Goal: Task Accomplishment & Management: Manage account settings

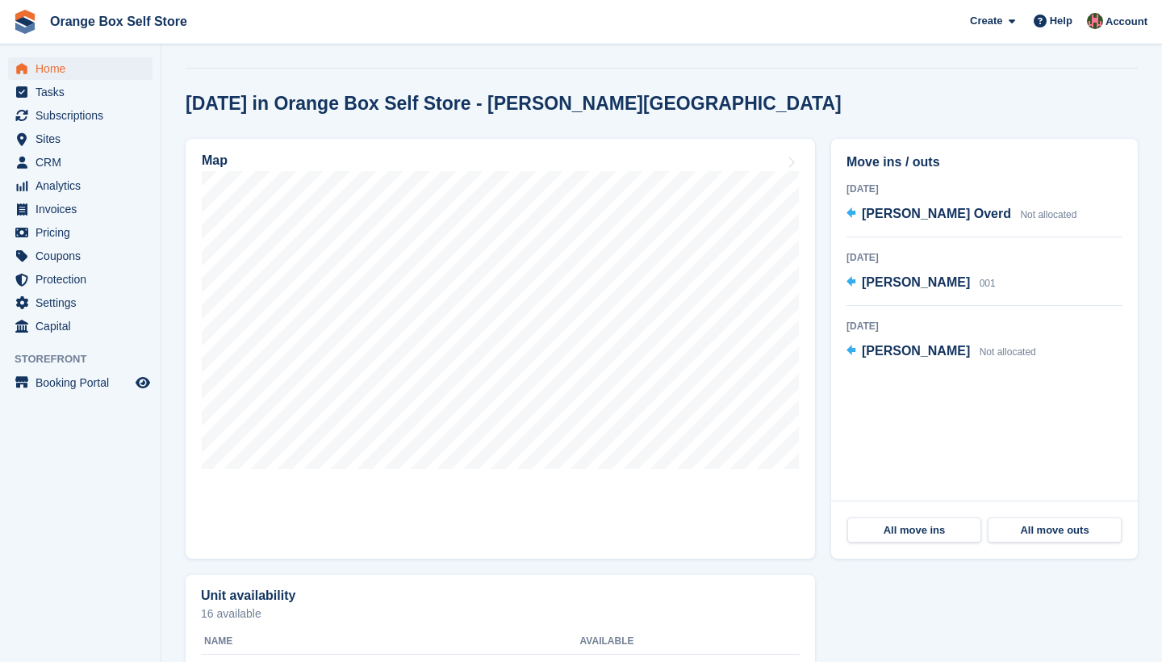
scroll to position [389, 0]
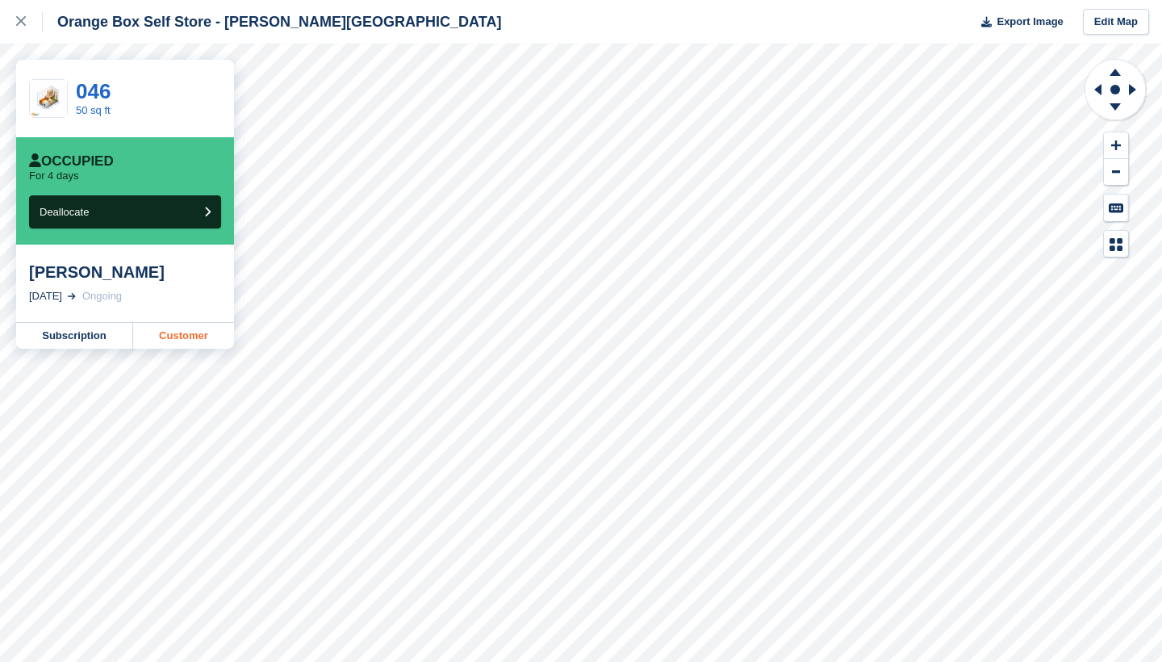
click at [183, 333] on link "Customer" at bounding box center [183, 336] width 101 height 26
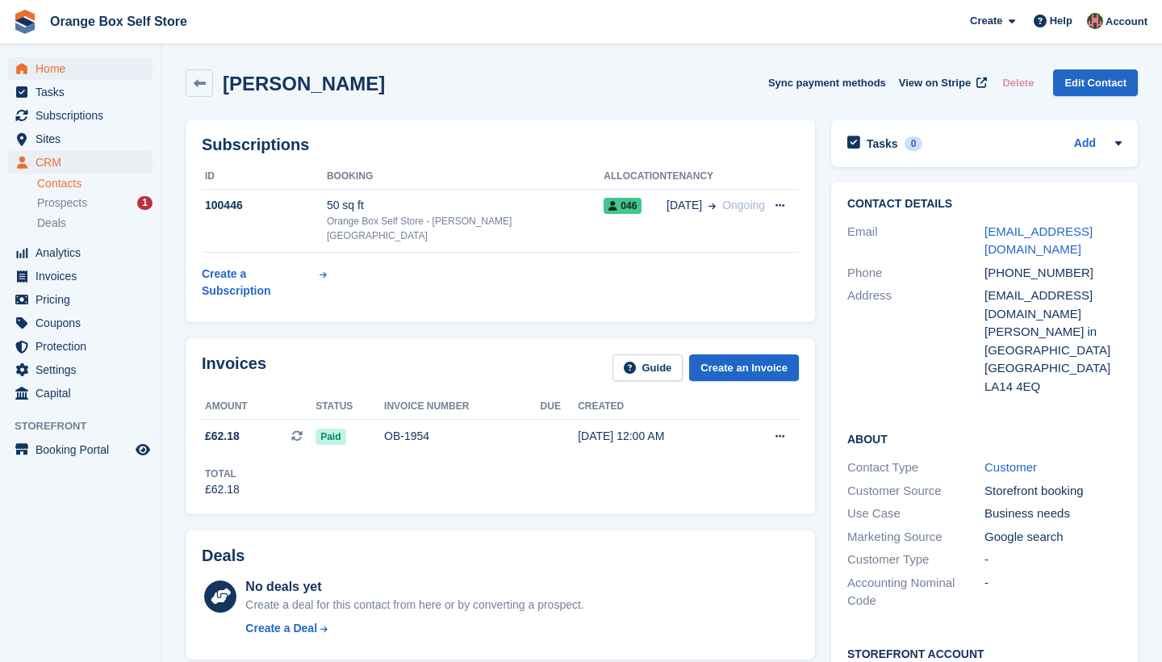
click at [31, 69] on span "menu" at bounding box center [21, 68] width 19 height 19
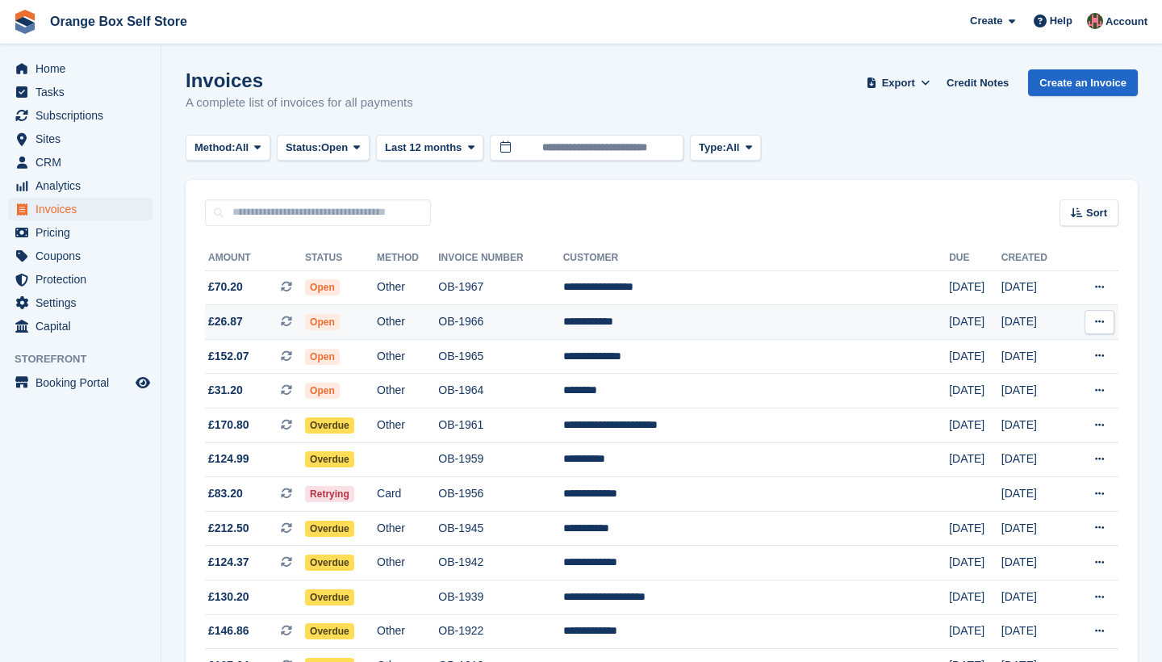
click at [340, 316] on span "Open" at bounding box center [322, 322] width 35 height 16
click at [346, 325] on div "This is a recurring subscription invoice." at bounding box center [448, 324] width 214 height 36
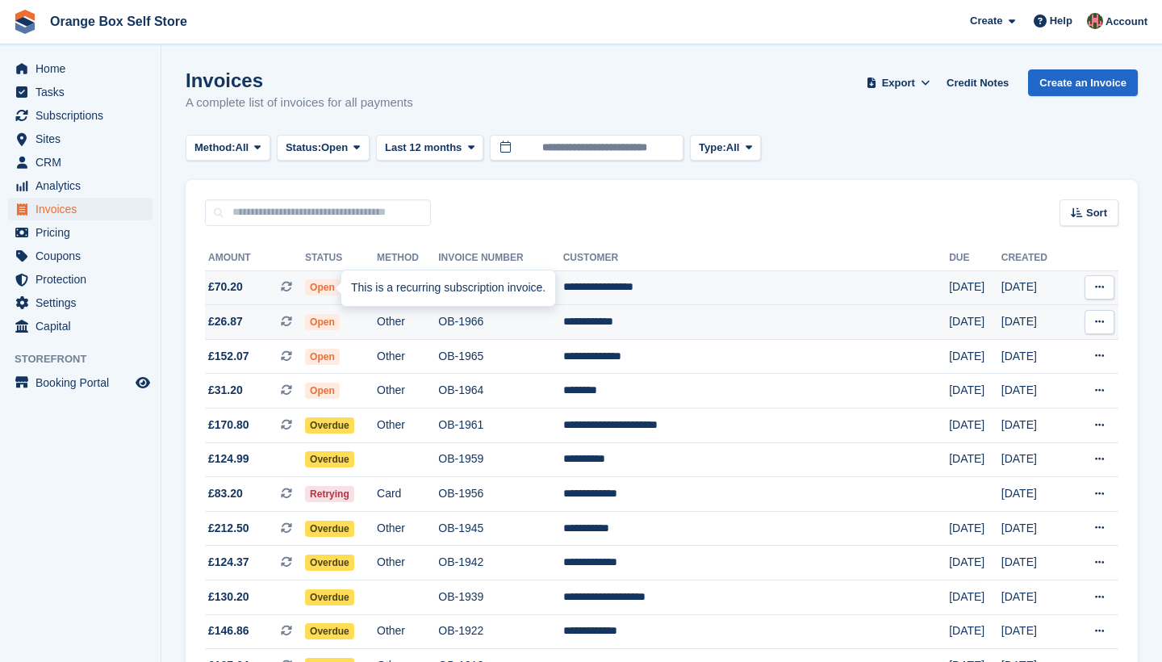
click at [351, 287] on div "This is a recurring subscription invoice." at bounding box center [448, 288] width 214 height 36
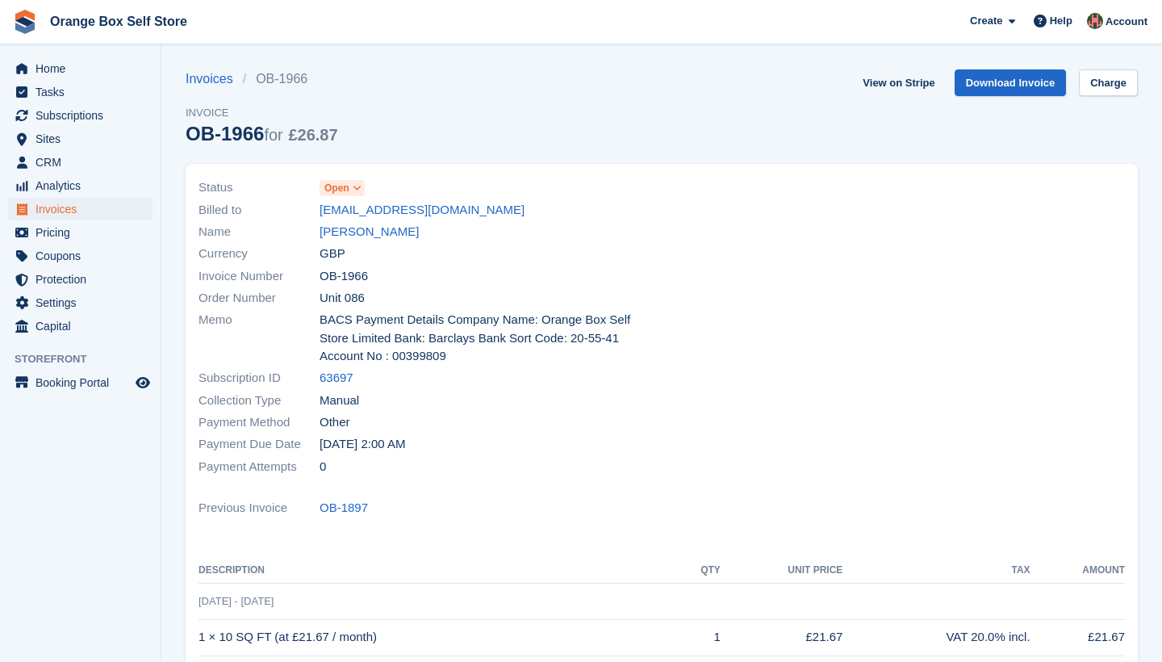
click at [362, 186] on icon at bounding box center [357, 188] width 9 height 10
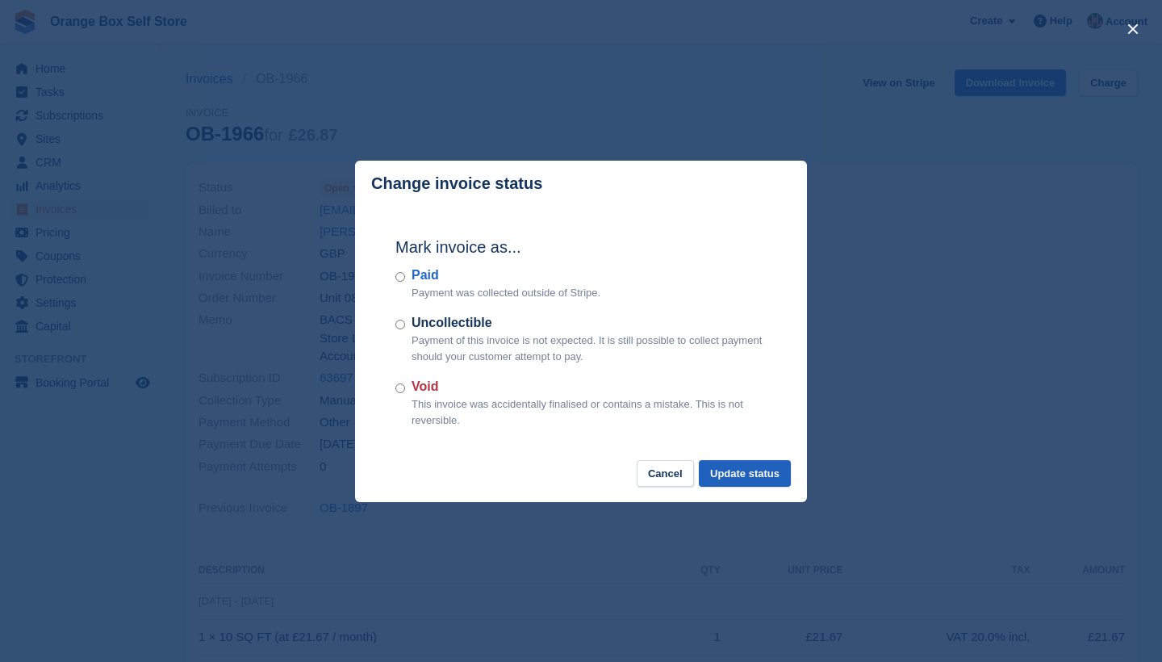
click at [731, 466] on button "Update status" at bounding box center [745, 473] width 92 height 27
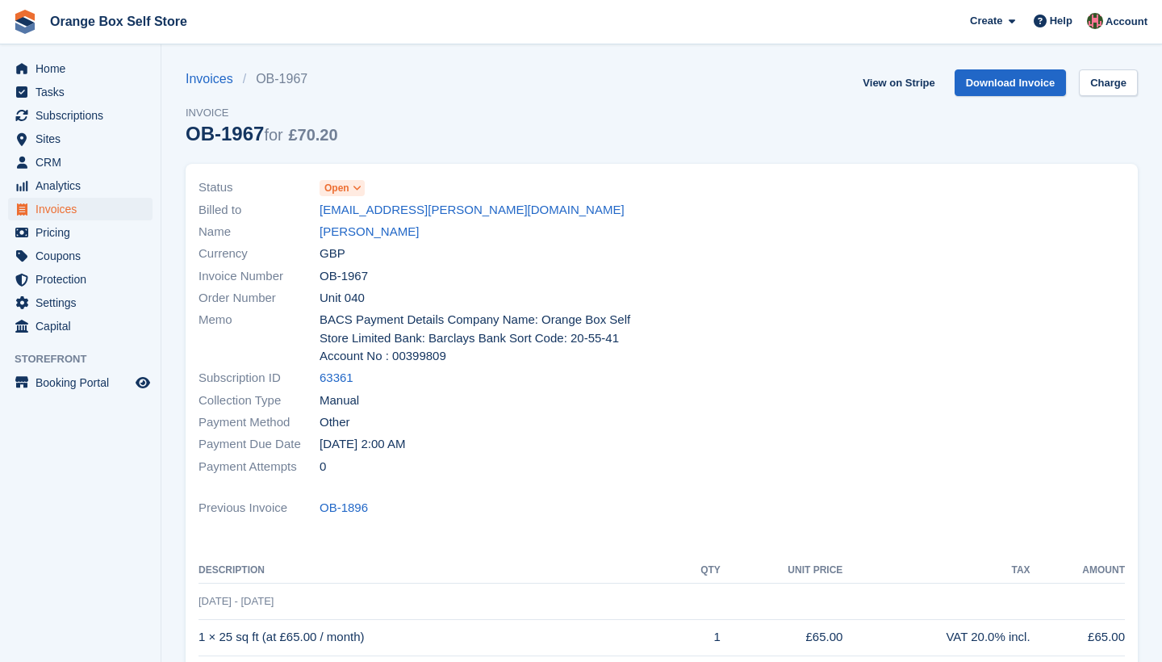
click at [360, 189] on icon at bounding box center [357, 188] width 9 height 10
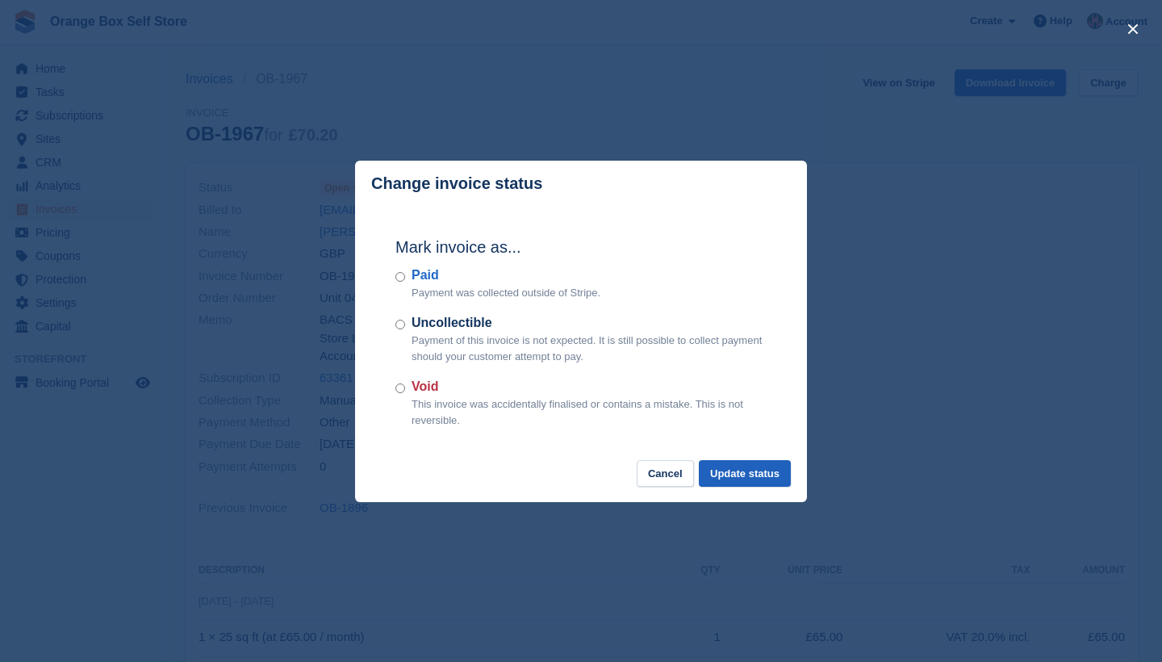
click at [743, 473] on button "Update status" at bounding box center [745, 473] width 92 height 27
